Goal: Information Seeking & Learning: Find specific page/section

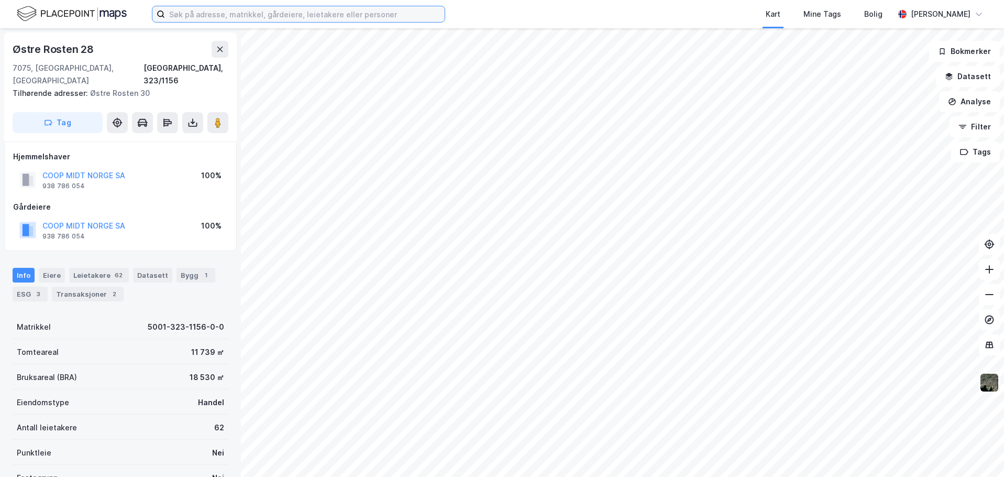
click at [387, 17] on input at bounding box center [305, 14] width 280 height 16
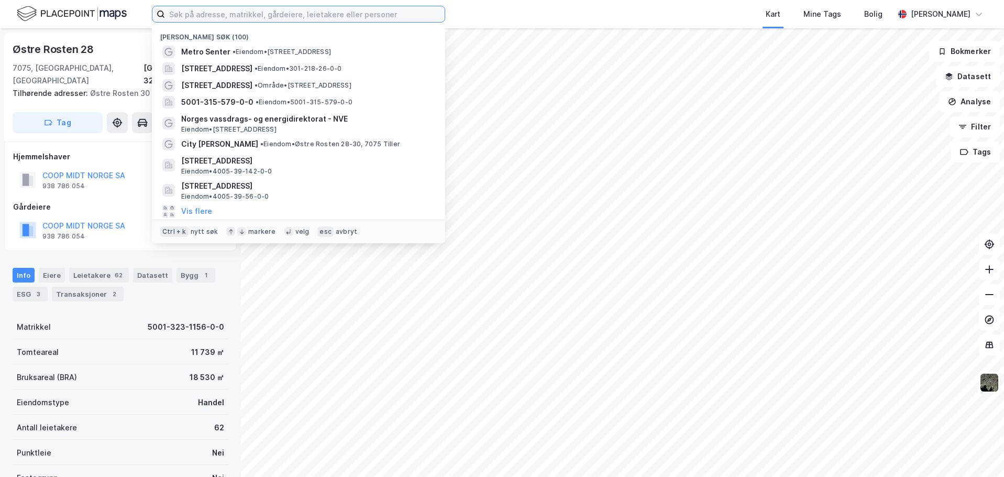
paste input "5001 / 323 / 1223"
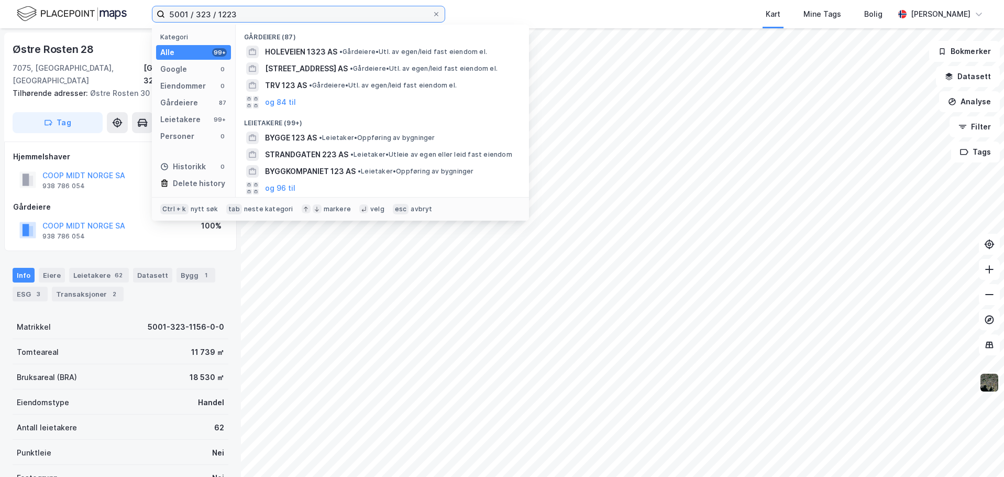
click at [193, 13] on input "5001 / 323 / 1223" at bounding box center [298, 14] width 267 height 16
click at [213, 13] on input "5001 323 / 1223" at bounding box center [298, 14] width 267 height 16
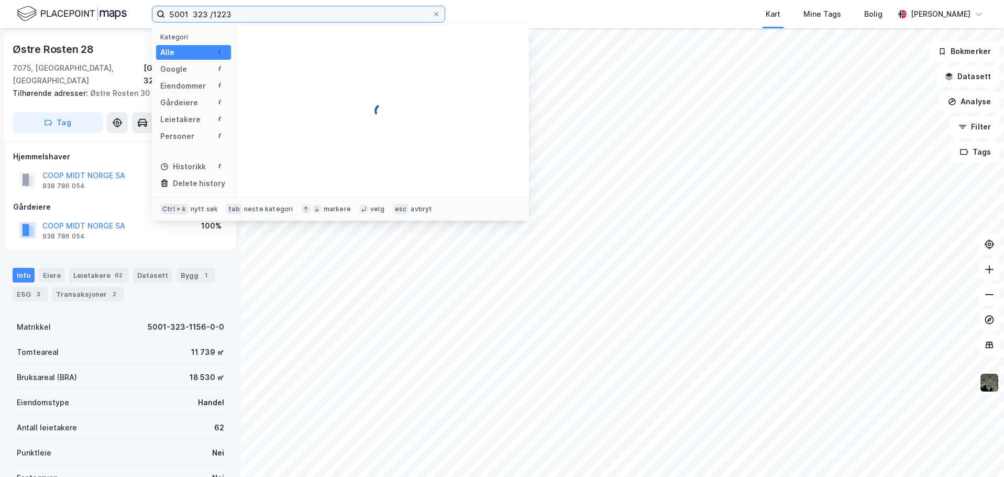
type input "5001 323 1223"
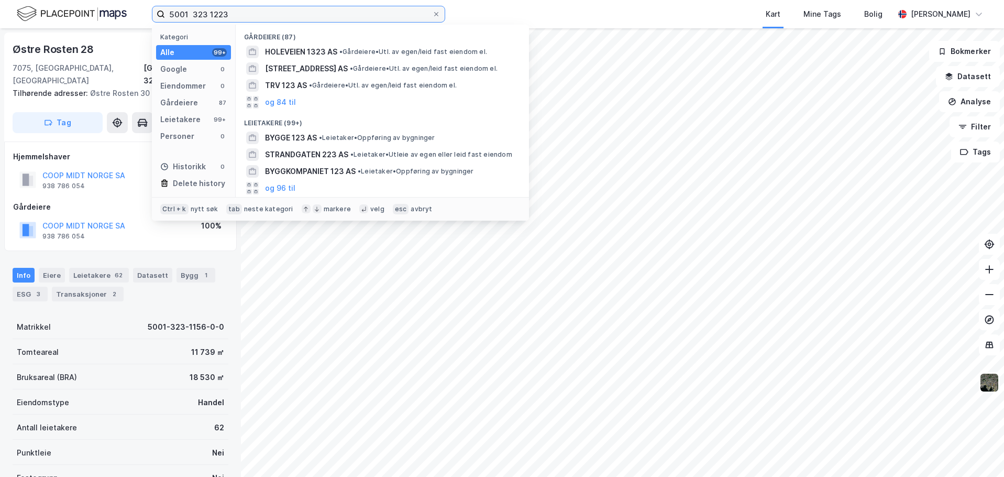
drag, startPoint x: 245, startPoint y: 14, endPoint x: 82, endPoint y: 1, distance: 162.8
click at [82, 1] on div "5001 323 1223 Kategori Alle 99+ Google 0 Eiendommer 0 Gårdeiere 87 Leietakere 9…" at bounding box center [502, 14] width 1004 height 28
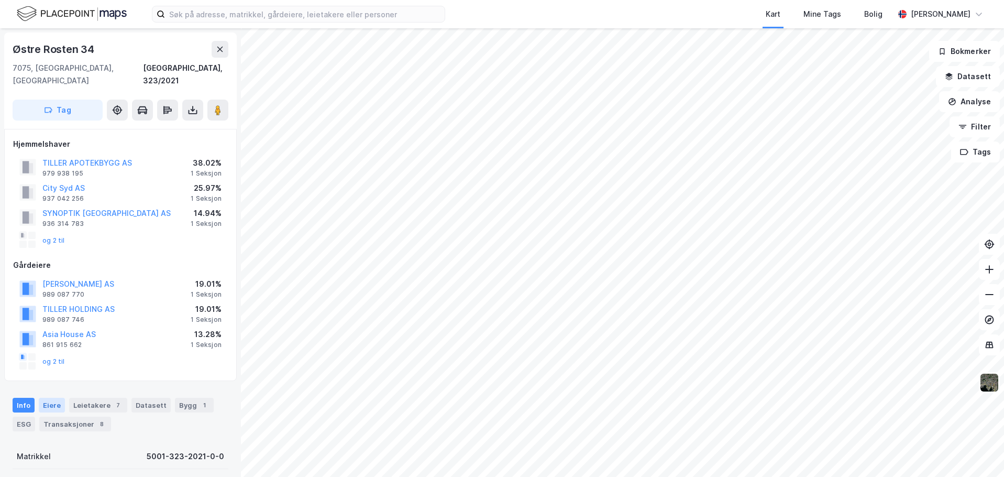
drag, startPoint x: 43, startPoint y: 390, endPoint x: 50, endPoint y: 385, distance: 7.9
click at [43, 397] on div "Eiere" at bounding box center [52, 404] width 26 height 15
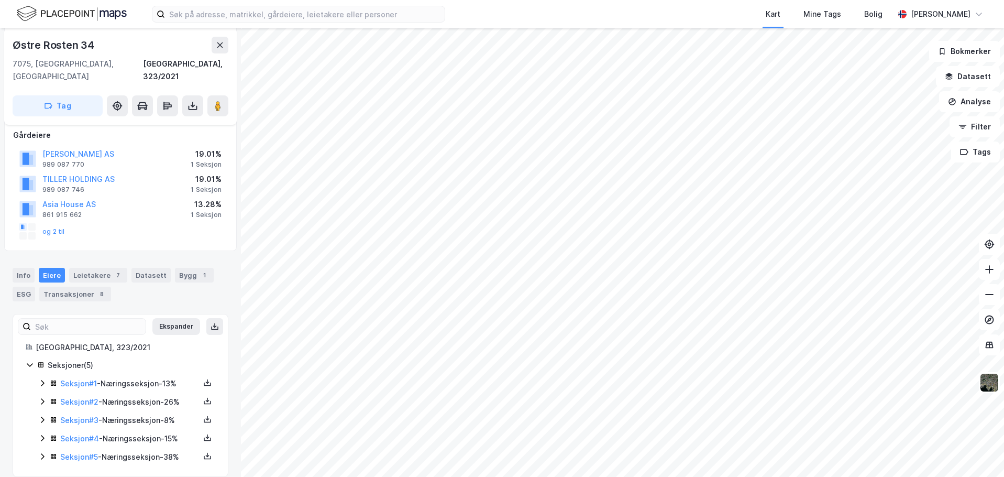
click at [39, 379] on icon at bounding box center [42, 383] width 8 height 8
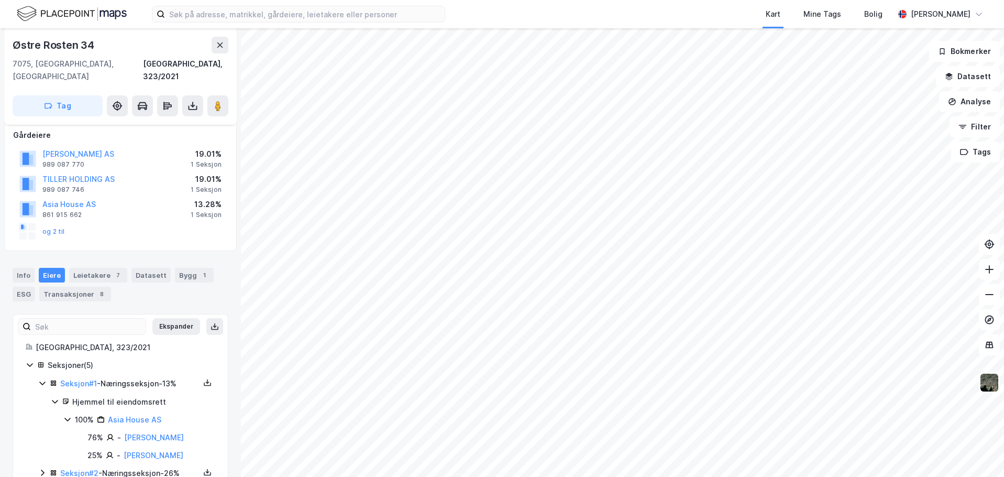
click at [41, 379] on icon at bounding box center [42, 383] width 8 height 8
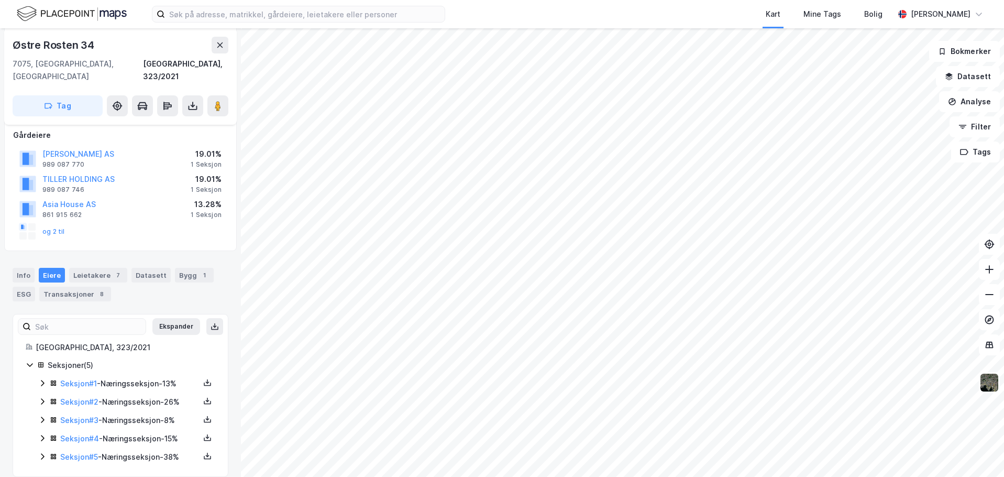
click at [40, 397] on icon at bounding box center [42, 401] width 8 height 8
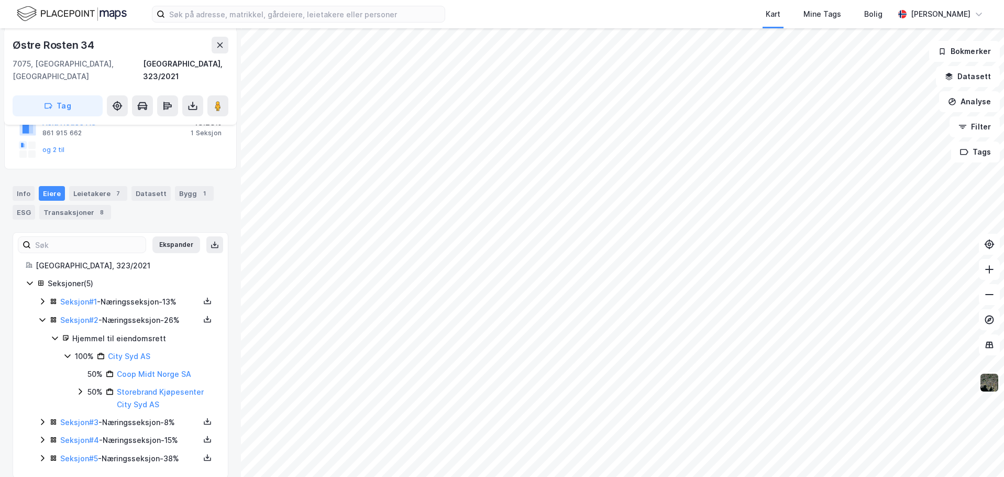
scroll to position [213, 0]
click at [44, 316] on icon at bounding box center [42, 318] width 6 height 4
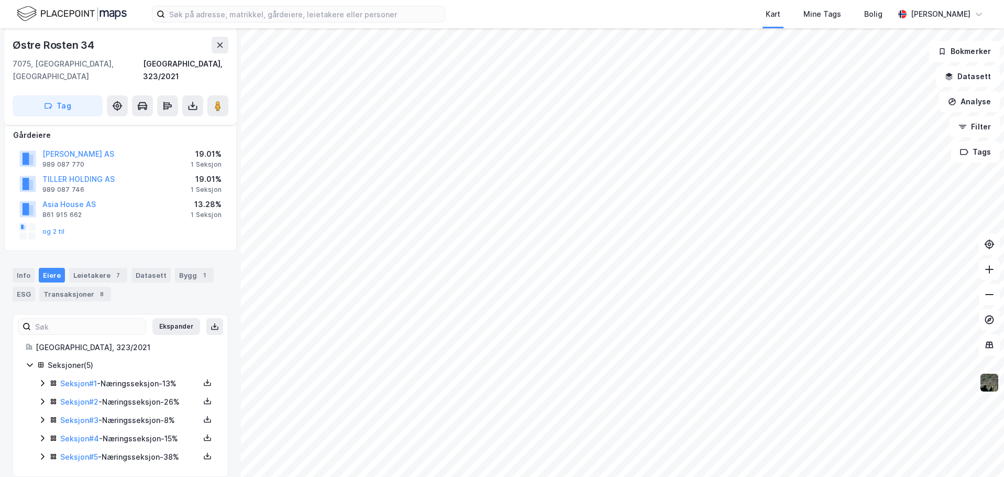
click at [38, 443] on div "Seksjoner ( 5 ) Seksjon # 1 - Næringsseksjon - 13% Seksjon # 2 - Næringsseksjon…" at bounding box center [121, 411] width 190 height 105
click at [41, 452] on icon at bounding box center [42, 456] width 8 height 8
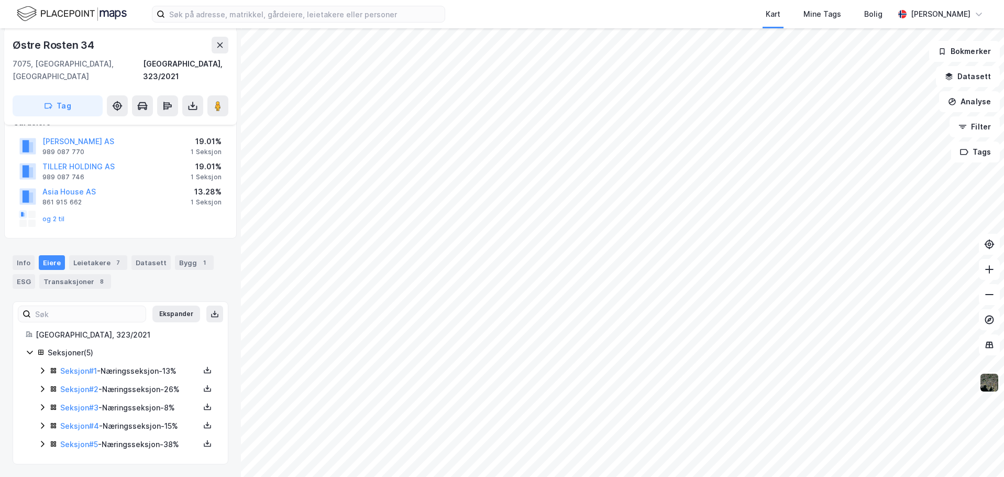
scroll to position [201, 0]
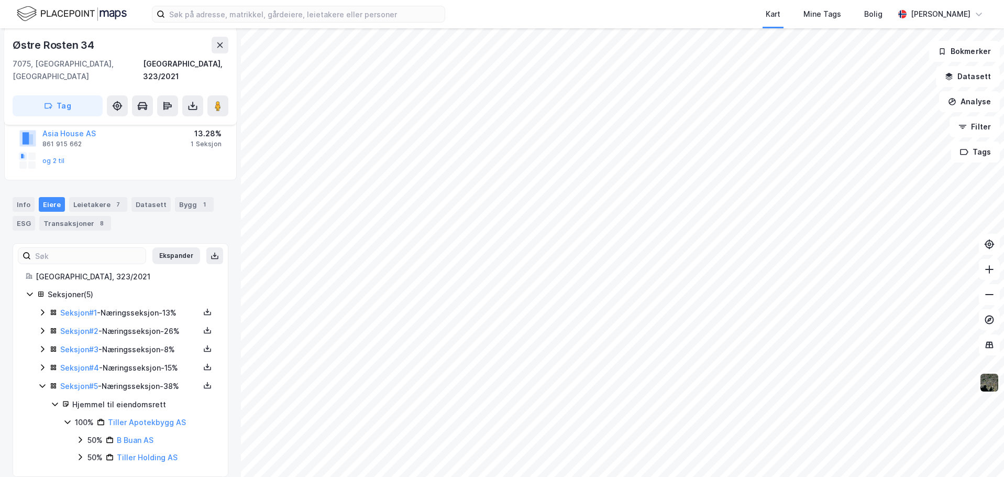
click at [41, 326] on icon at bounding box center [42, 330] width 8 height 8
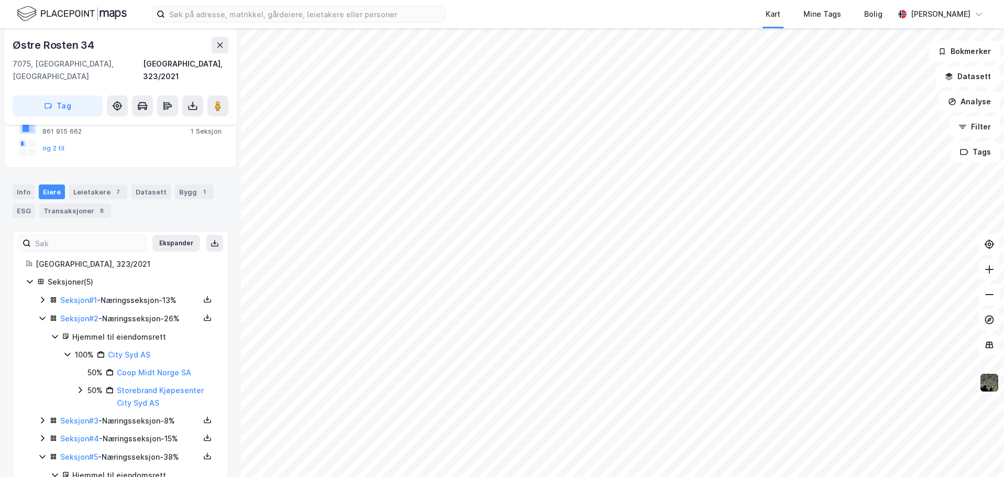
click at [38, 416] on icon at bounding box center [42, 420] width 8 height 8
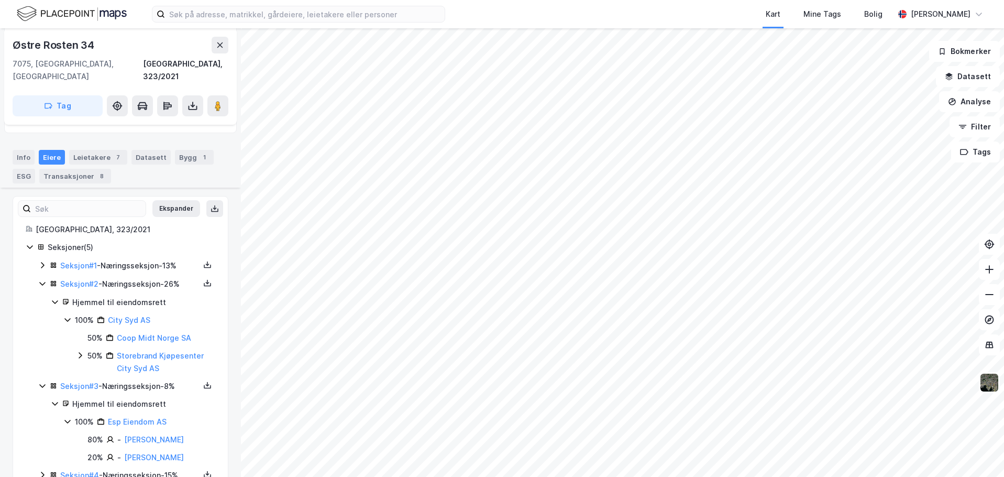
scroll to position [266, 0]
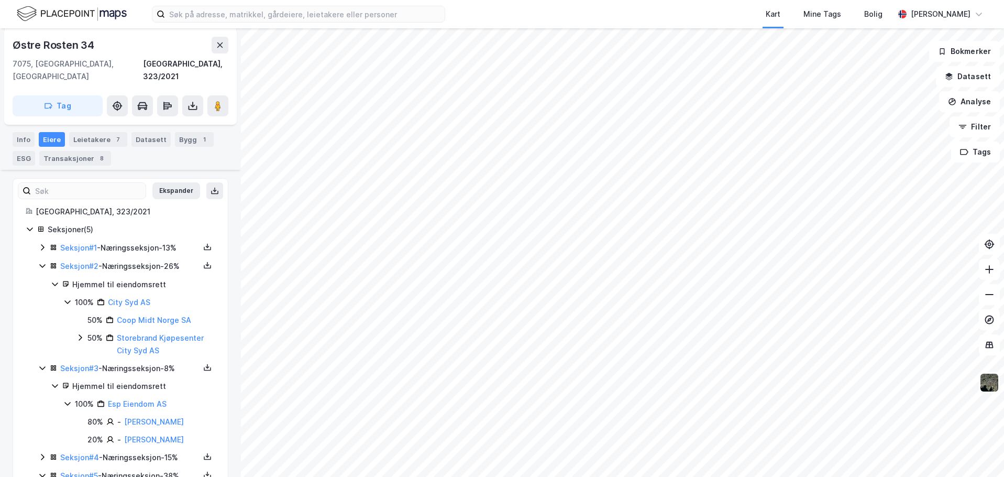
click at [38, 446] on div "Seksjoner ( 5 ) Seksjon # 1 - Næringsseksjon - 13% Seksjon # 2 - Næringsseksjon…" at bounding box center [121, 388] width 190 height 330
click at [39, 452] on icon at bounding box center [42, 456] width 8 height 8
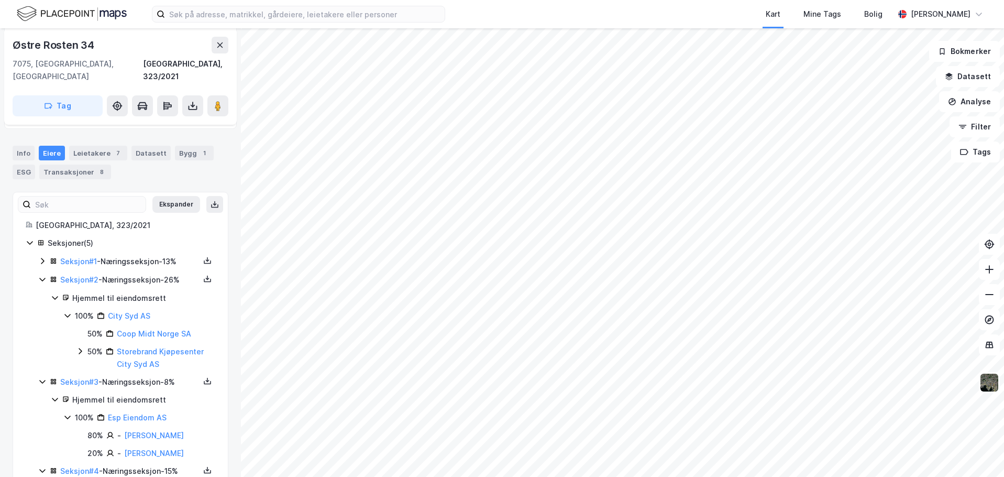
click at [42, 258] on icon at bounding box center [42, 261] width 3 height 6
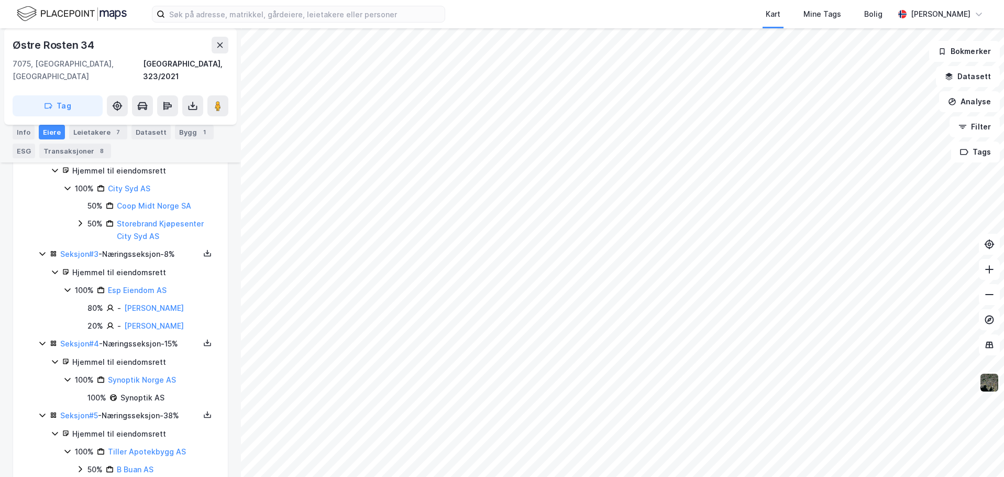
scroll to position [480, 0]
